Goal: Task Accomplishment & Management: Use online tool/utility

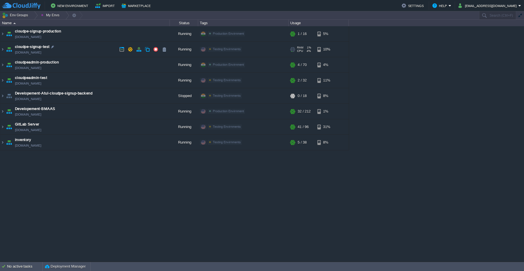
click at [98, 54] on td "cloudpe-signup-test [DOMAIN_NAME]" at bounding box center [84, 50] width 169 height 16
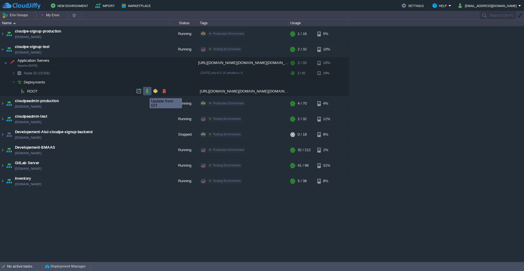
click at [145, 93] on button "button" at bounding box center [147, 91] width 5 height 5
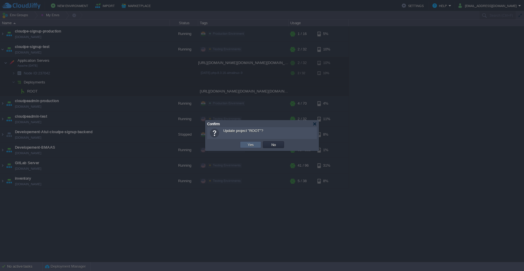
click at [242, 142] on td "Yes" at bounding box center [250, 144] width 21 height 7
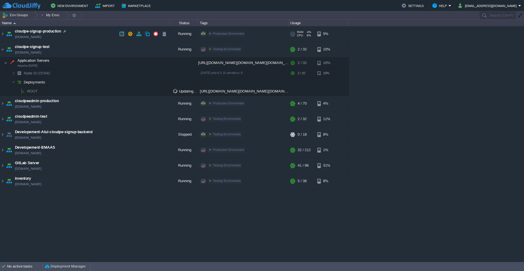
click at [91, 32] on td "cloudpe-signup-production [DOMAIN_NAME]" at bounding box center [84, 34] width 169 height 16
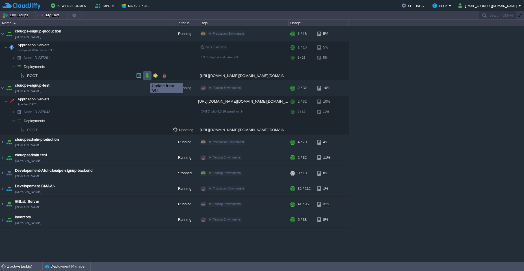
click at [146, 78] on button "button" at bounding box center [147, 75] width 5 height 5
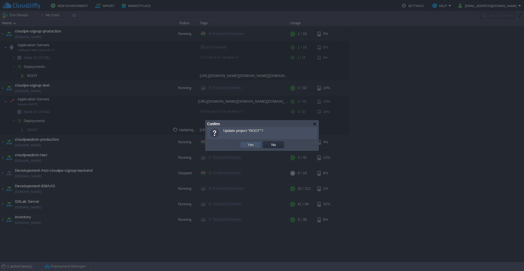
click at [252, 145] on button "Yes" at bounding box center [251, 144] width 10 height 5
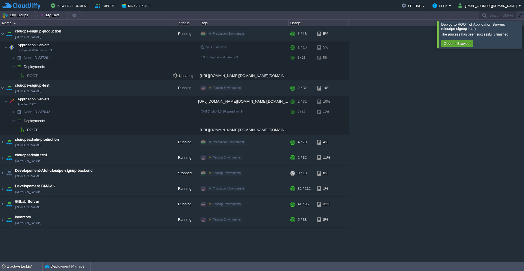
click at [523, 27] on div at bounding box center [530, 34] width 0 height 27
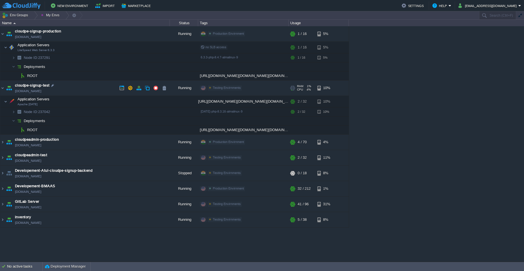
click at [85, 91] on td "cloudpe-signup-test [DOMAIN_NAME]" at bounding box center [84, 88] width 169 height 16
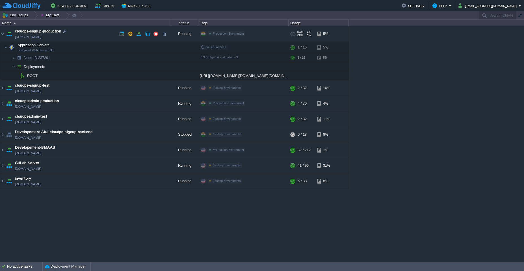
click at [89, 37] on td "cloudpe-signup-production [DOMAIN_NAME]" at bounding box center [84, 34] width 169 height 16
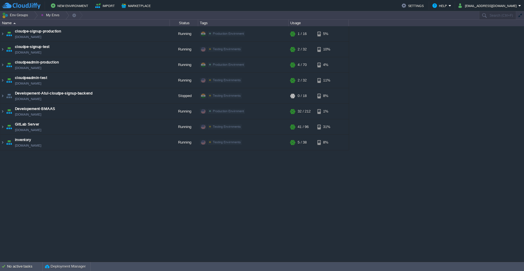
click at [285, 197] on div "cloudpe website -developemeny environment [DOMAIN_NAME] Running [PERSON_NAME] +…" at bounding box center [262, 144] width 524 height 236
click at [139, 36] on button "button" at bounding box center [138, 33] width 5 height 5
click at [139, 66] on button "button" at bounding box center [138, 64] width 5 height 5
click at [136, 32] on button "button" at bounding box center [138, 33] width 5 height 5
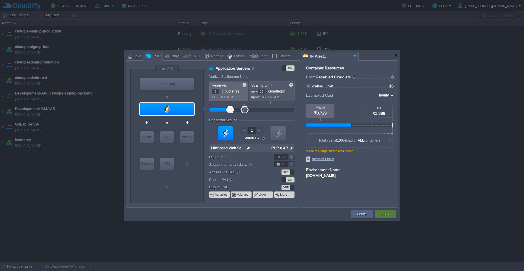
click at [213, 91] on input "8" at bounding box center [215, 92] width 7 height 4
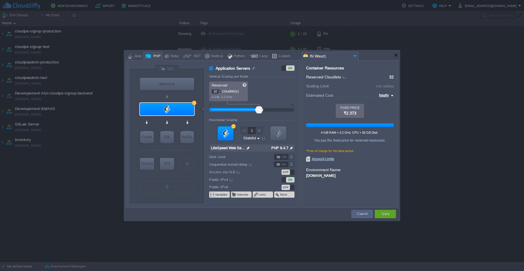
click at [213, 91] on input "32" at bounding box center [215, 92] width 7 height 4
type input "8"
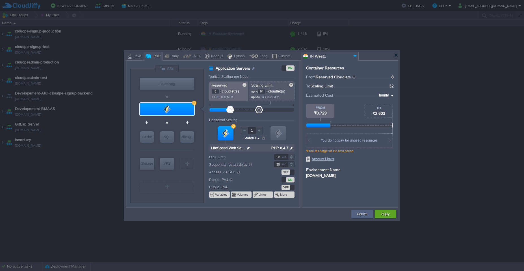
type input "64"
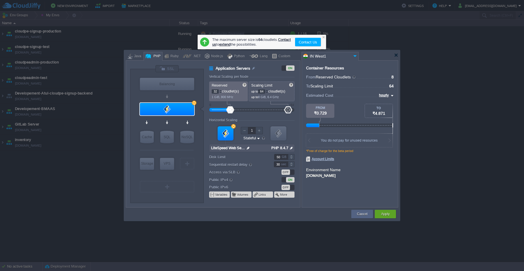
type input "32"
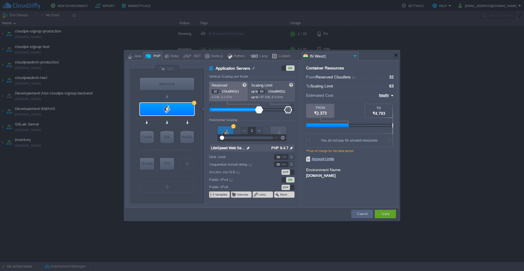
type input "64"
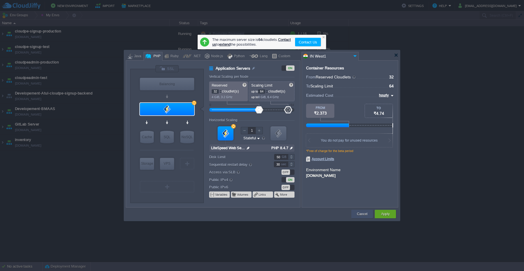
click at [365, 216] on button "Cancel" at bounding box center [362, 215] width 10 height 6
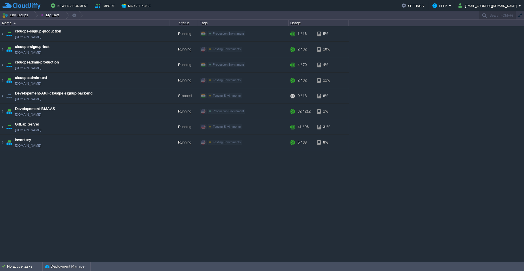
click at [365, 216] on div "cloudpe website -developemeny environment [DOMAIN_NAME] Running [PERSON_NAME] +…" at bounding box center [262, 144] width 524 height 236
